Goal: Task Accomplishment & Management: Use online tool/utility

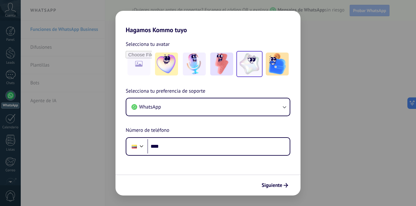
click at [250, 67] on img at bounding box center [249, 64] width 23 height 23
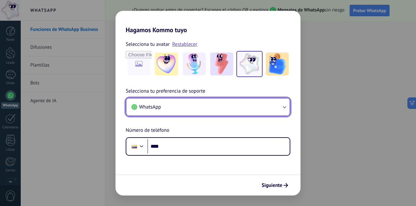
click at [145, 109] on span "WhatsApp" at bounding box center [150, 107] width 22 height 6
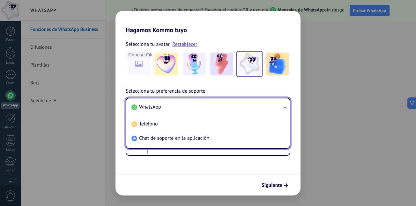
click at [152, 107] on span "WhatsApp" at bounding box center [150, 107] width 22 height 6
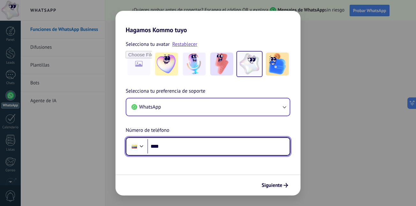
click at [165, 147] on input "****" at bounding box center [218, 146] width 142 height 15
type input "**********"
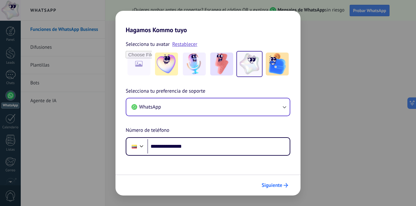
click at [273, 184] on span "Siguiente" at bounding box center [271, 185] width 21 height 4
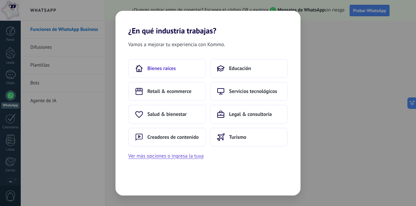
click at [165, 71] on span "Bienes raíces" at bounding box center [161, 68] width 28 height 6
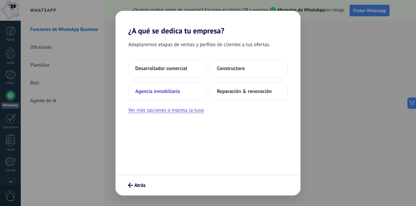
click at [159, 91] on span "Agencia inmobiliaria" at bounding box center [157, 91] width 45 height 6
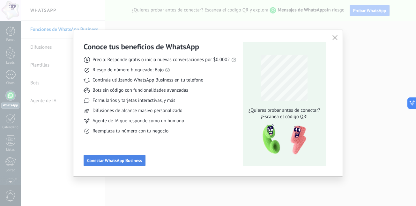
click at [121, 160] on span "Conectar WhatsApp Business" at bounding box center [114, 160] width 55 height 4
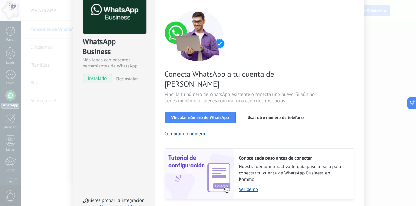
scroll to position [64, 0]
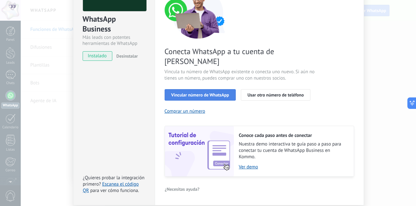
click at [197, 93] on span "Vincular número de WhatsApp" at bounding box center [200, 95] width 58 height 4
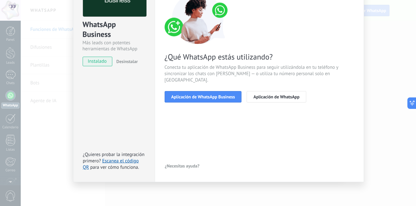
scroll to position [58, 0]
click at [214, 95] on span "Aplicación de WhatsApp Business" at bounding box center [203, 97] width 64 height 4
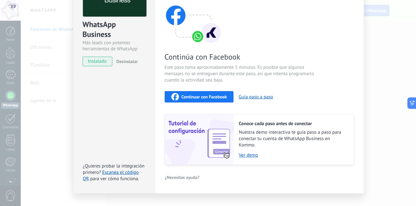
click at [200, 99] on span "Continuar con Facebook" at bounding box center [204, 97] width 46 height 4
